Goal: Navigation & Orientation: Find specific page/section

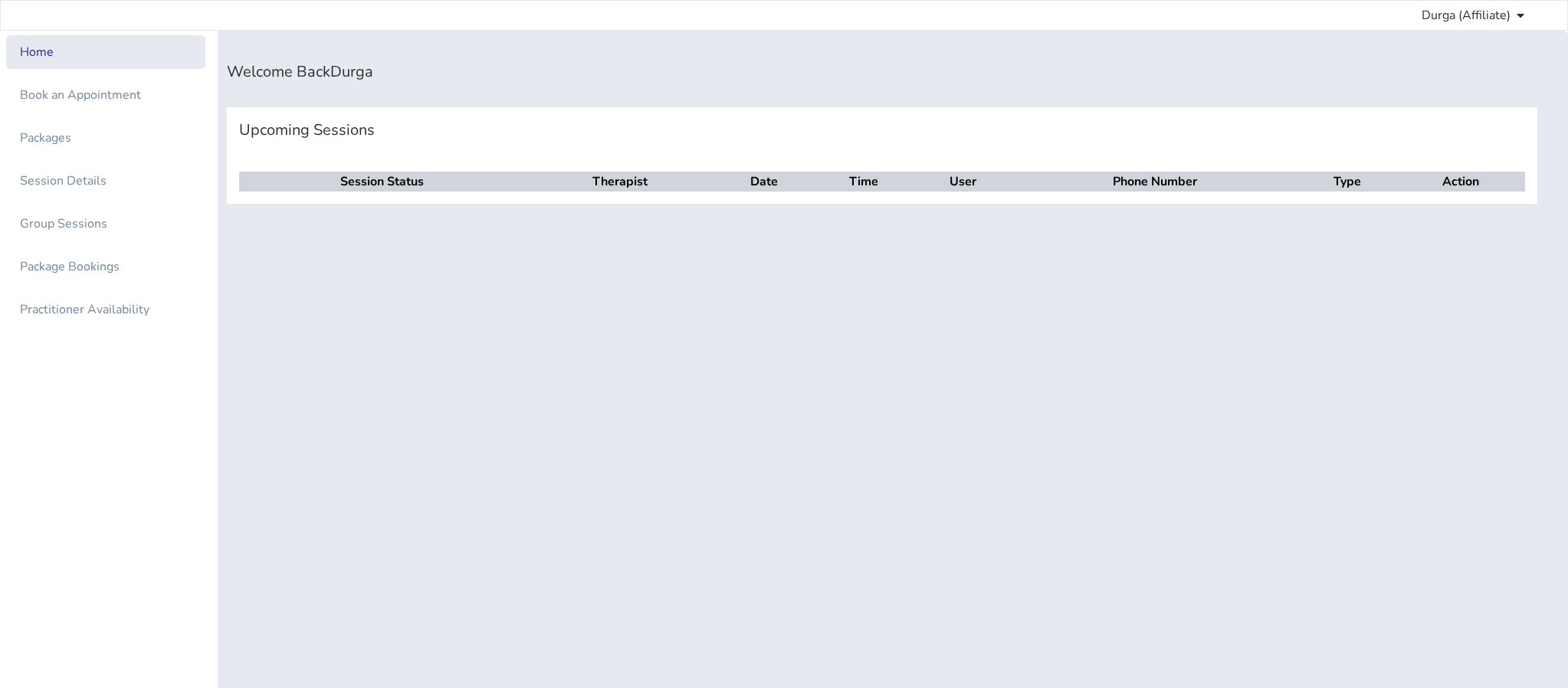
click at [154, 97] on div "Book an Appointment" at bounding box center [106, 94] width 184 height 19
